Goal: Task Accomplishment & Management: Manage account settings

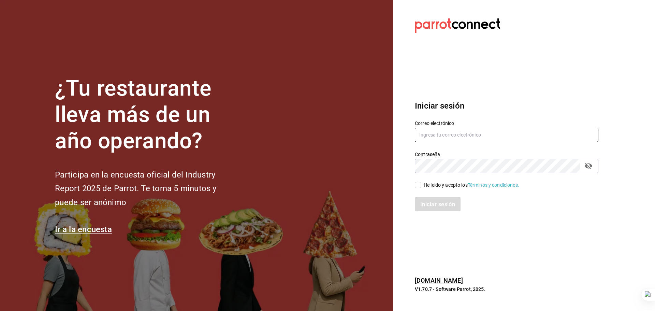
click at [467, 139] on input "text" at bounding box center [506, 134] width 183 height 14
click at [472, 136] on input "text" at bounding box center [506, 134] width 183 height 14
click at [462, 140] on input "text" at bounding box center [506, 134] width 183 height 14
type input "g"
